Goal: Information Seeking & Learning: Compare options

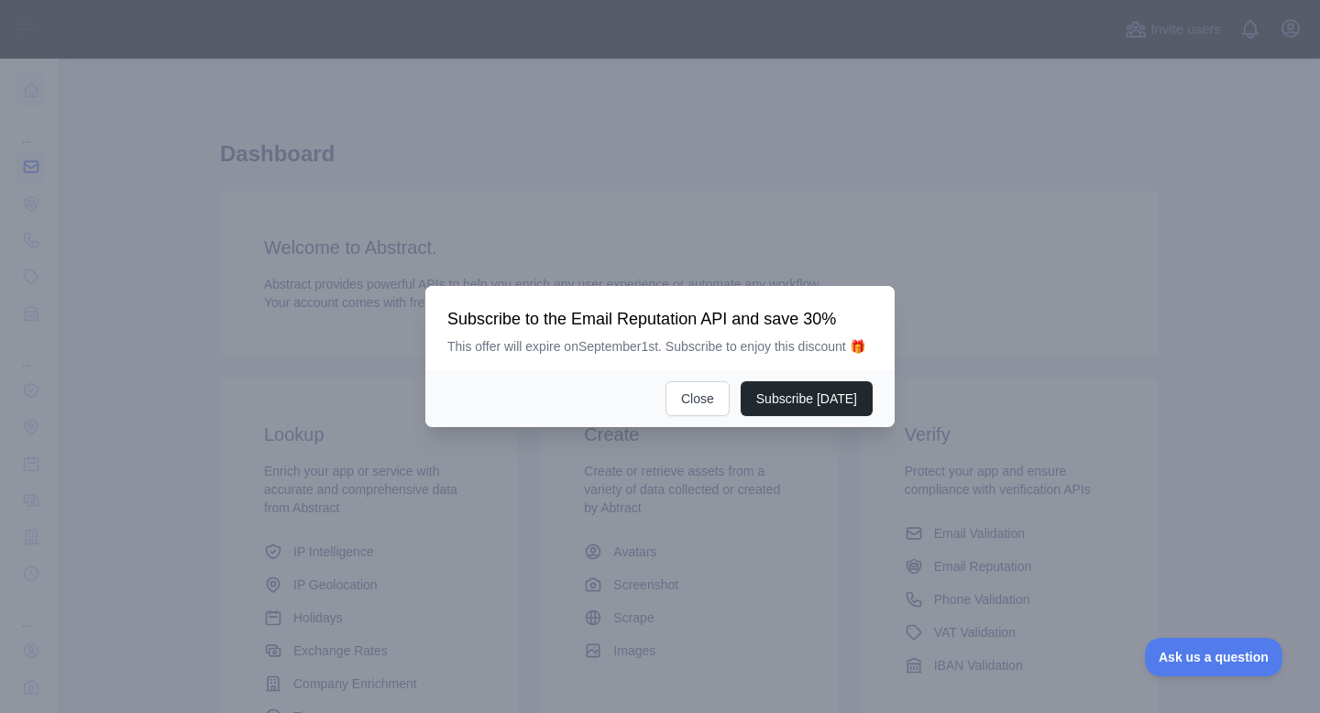
click at [64, 176] on div at bounding box center [660, 356] width 1320 height 713
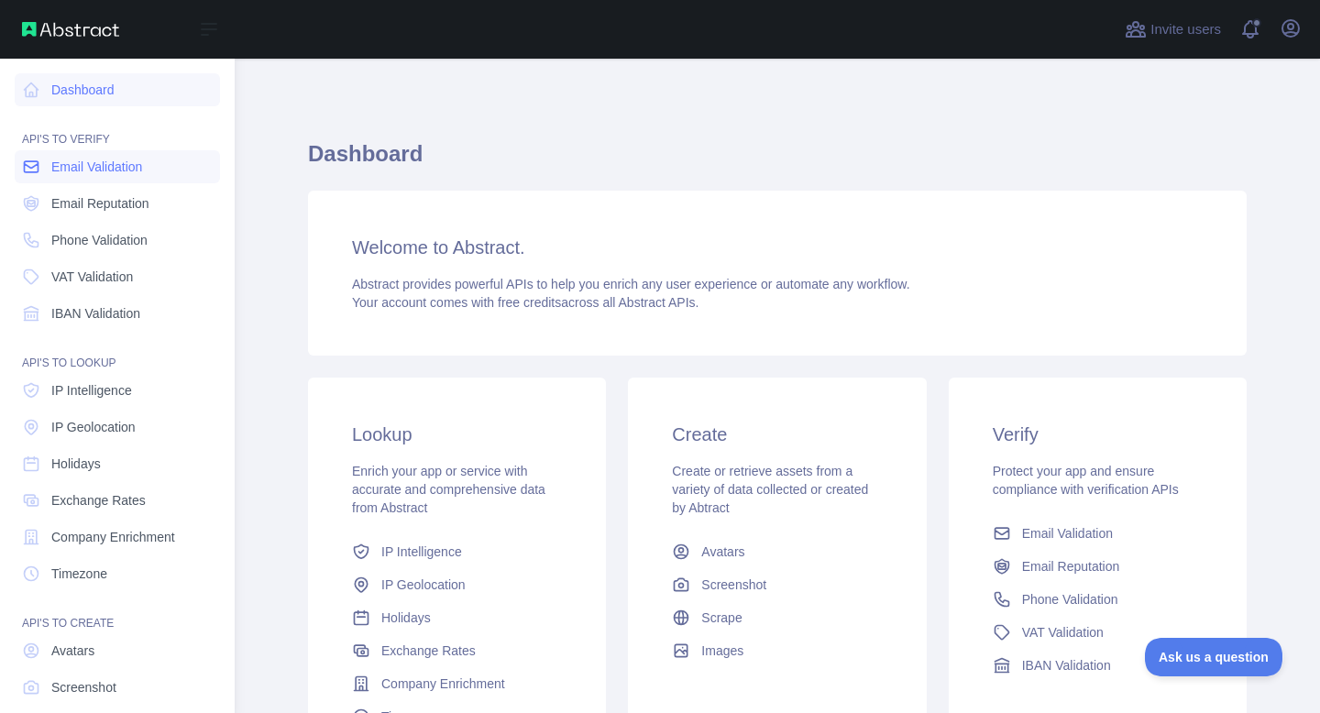
click at [39, 170] on icon at bounding box center [31, 167] width 18 height 18
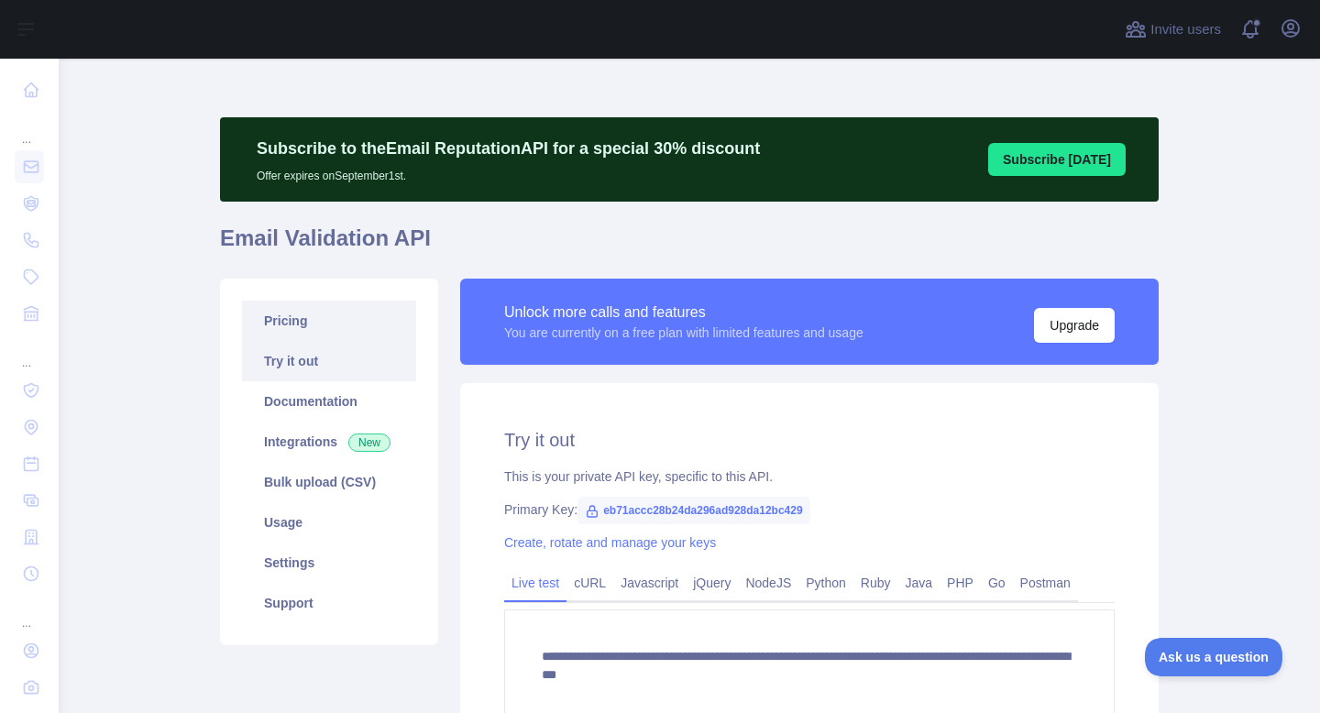
click at [319, 315] on link "Pricing" at bounding box center [329, 321] width 174 height 40
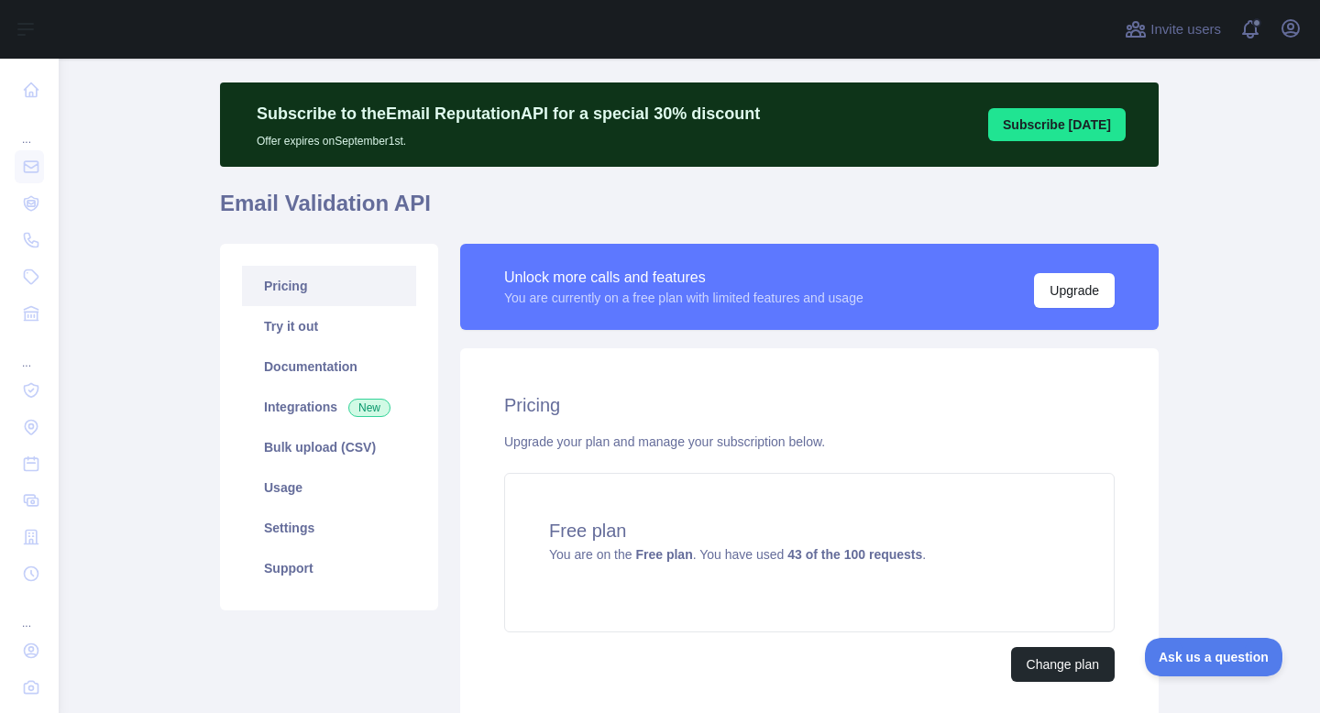
scroll to position [38, 0]
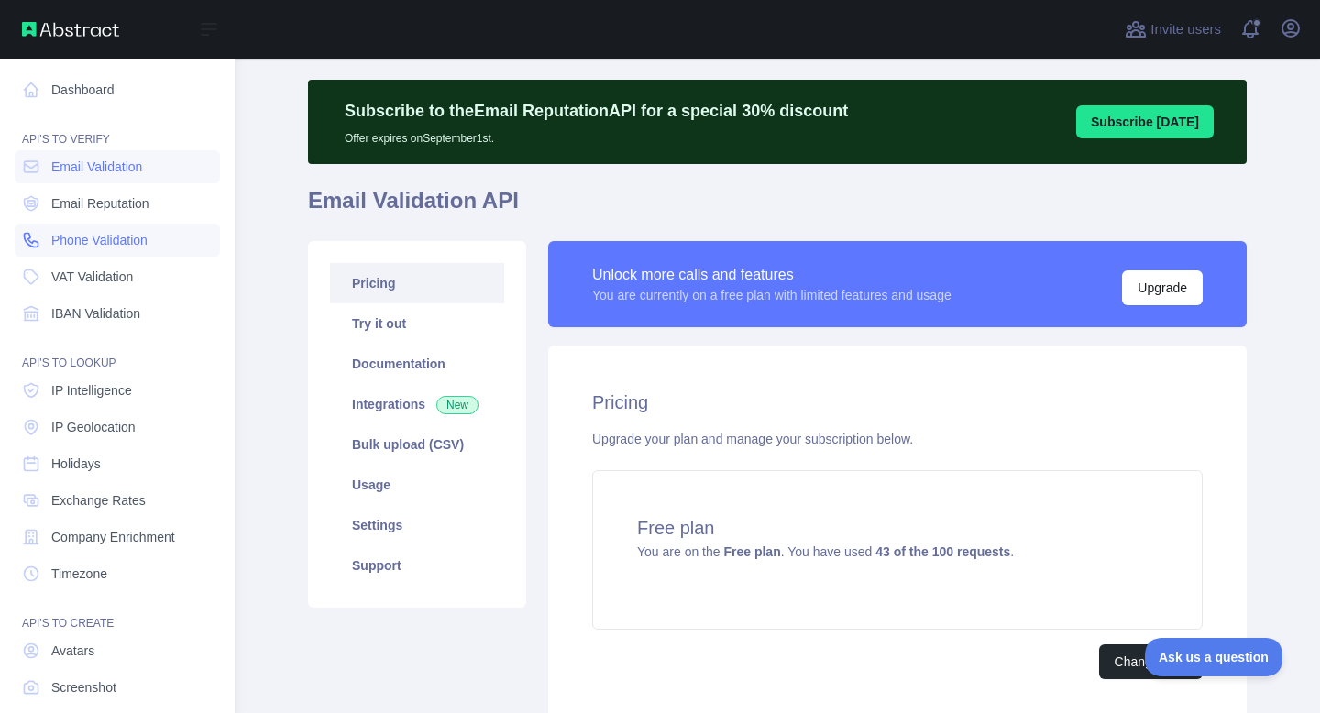
click at [98, 237] on span "Phone Validation" at bounding box center [99, 240] width 96 height 18
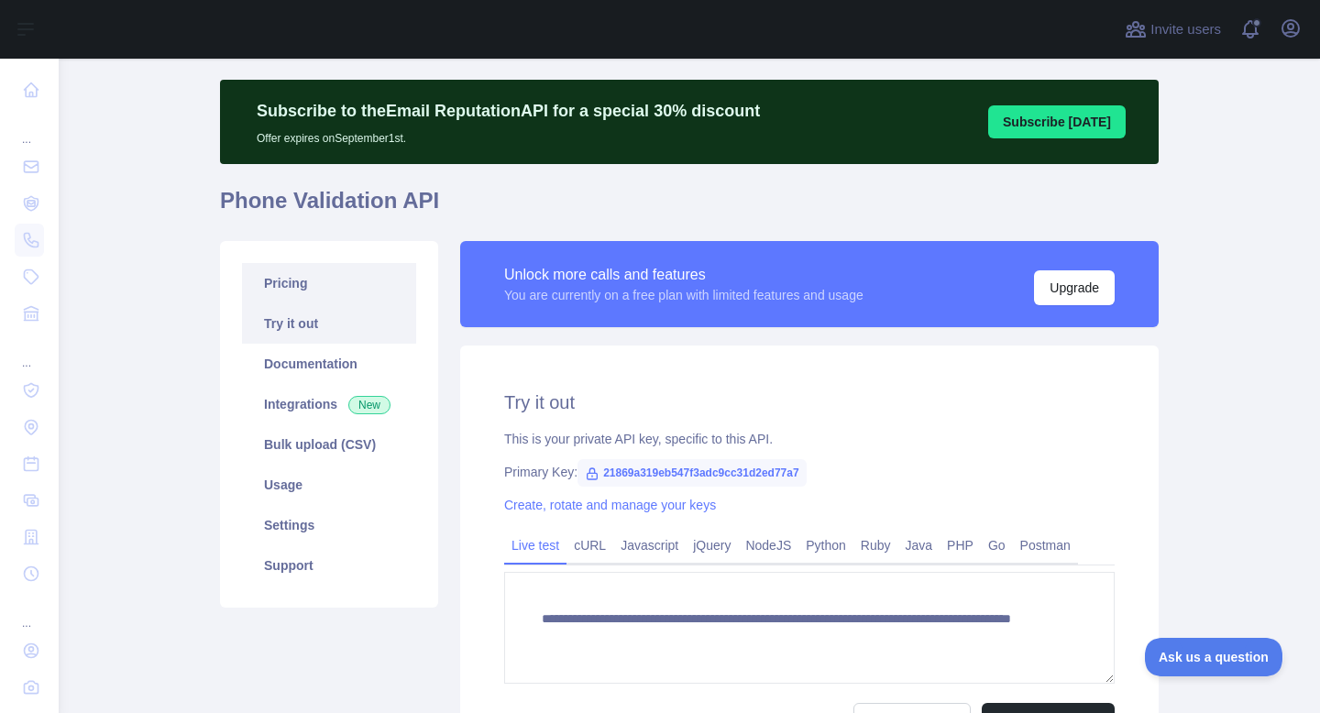
click at [297, 297] on link "Pricing" at bounding box center [329, 283] width 174 height 40
